Goal: Check status: Check status

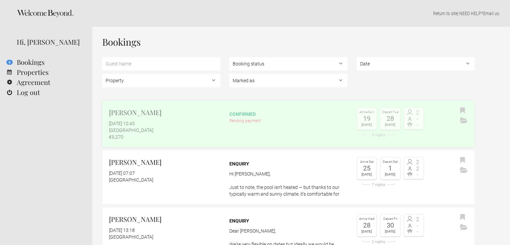
click at [298, 121] on div "Pending payment" at bounding box center [288, 120] width 118 height 7
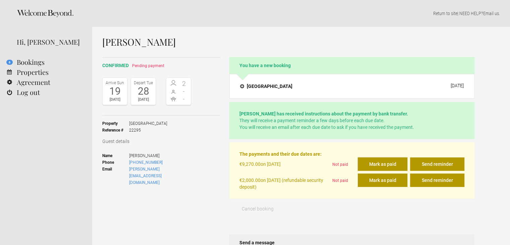
click at [388, 165] on button "Mark as paid" at bounding box center [382, 163] width 50 height 13
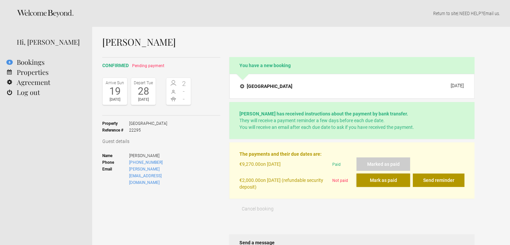
click at [385, 179] on button "Mark as paid" at bounding box center [383, 179] width 54 height 13
